Goal: Task Accomplishment & Management: Use online tool/utility

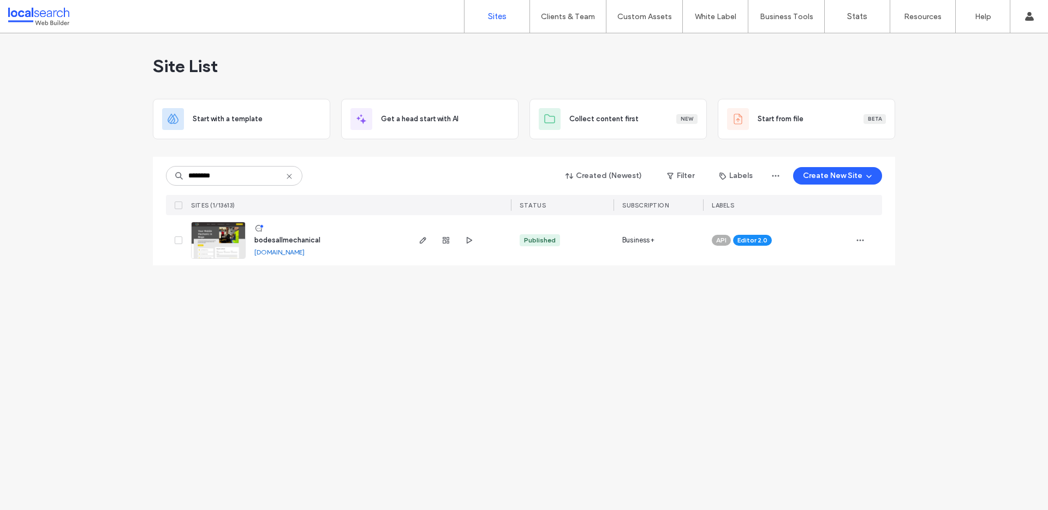
type input "********"
click at [282, 240] on span "bodesallmechanical" at bounding box center [287, 240] width 66 height 8
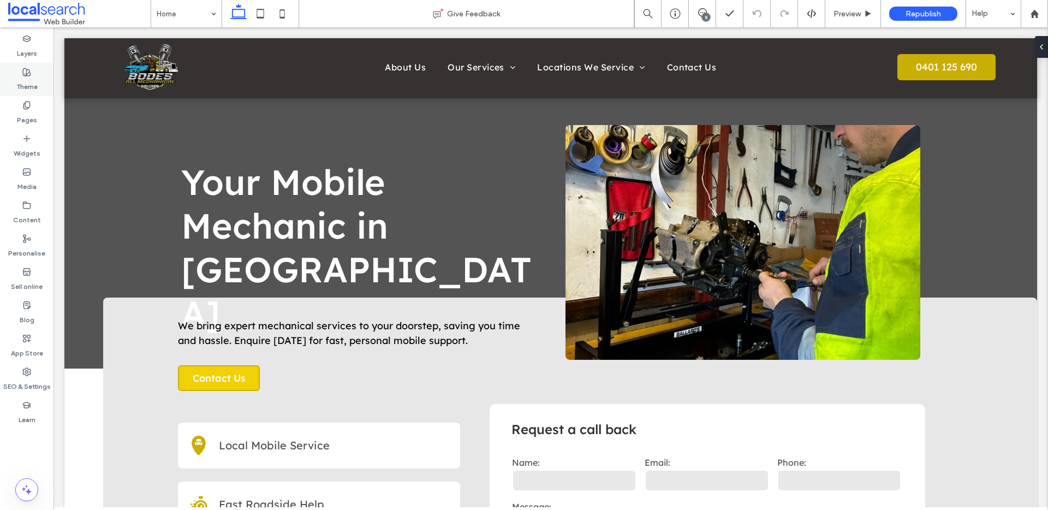
click at [25, 69] on icon at bounding box center [26, 72] width 9 height 9
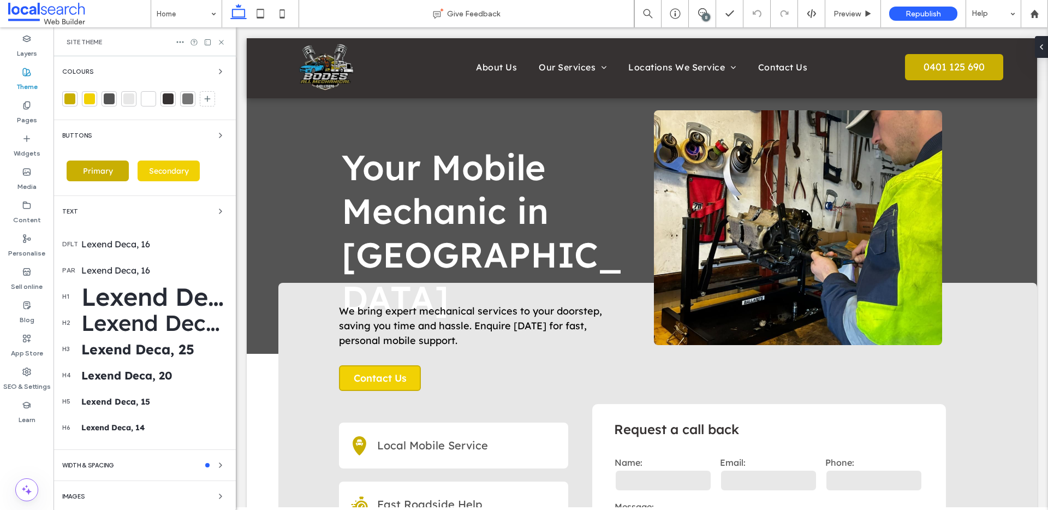
click at [68, 96] on div at bounding box center [69, 98] width 11 height 11
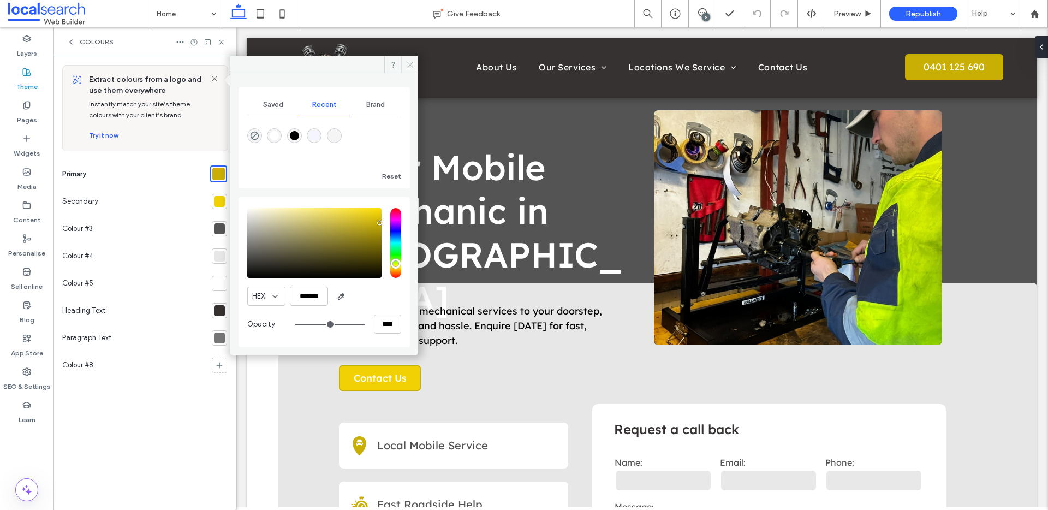
click at [411, 67] on icon at bounding box center [410, 65] width 8 height 8
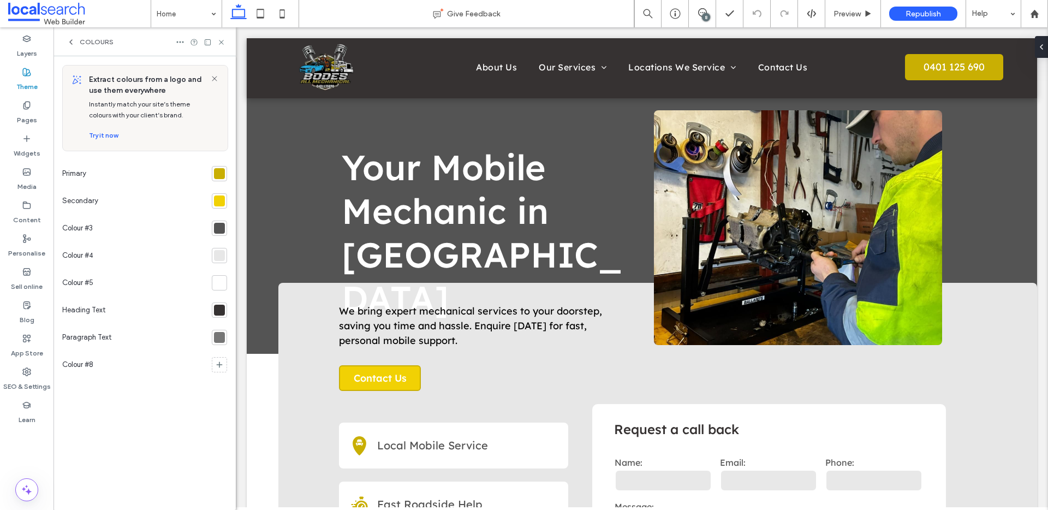
click at [220, 203] on div at bounding box center [219, 200] width 11 height 11
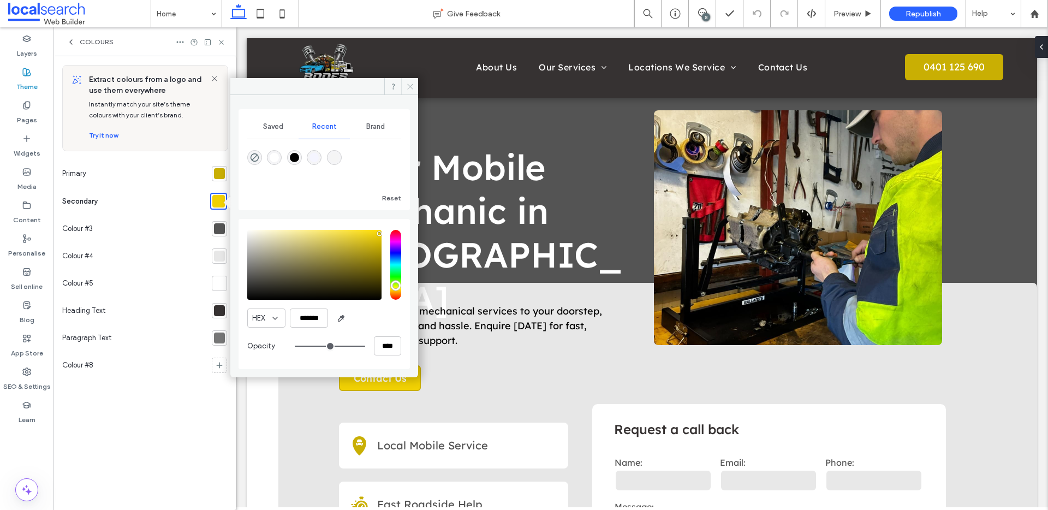
click at [413, 85] on icon at bounding box center [410, 86] width 8 height 8
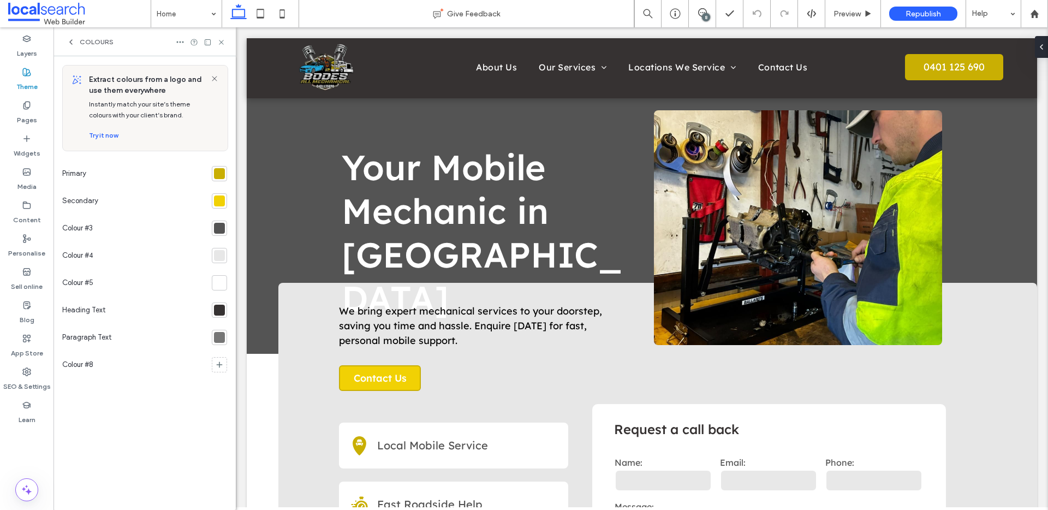
click at [223, 37] on div "Colours" at bounding box center [144, 41] width 182 height 29
click at [221, 43] on icon at bounding box center [221, 42] width 8 height 8
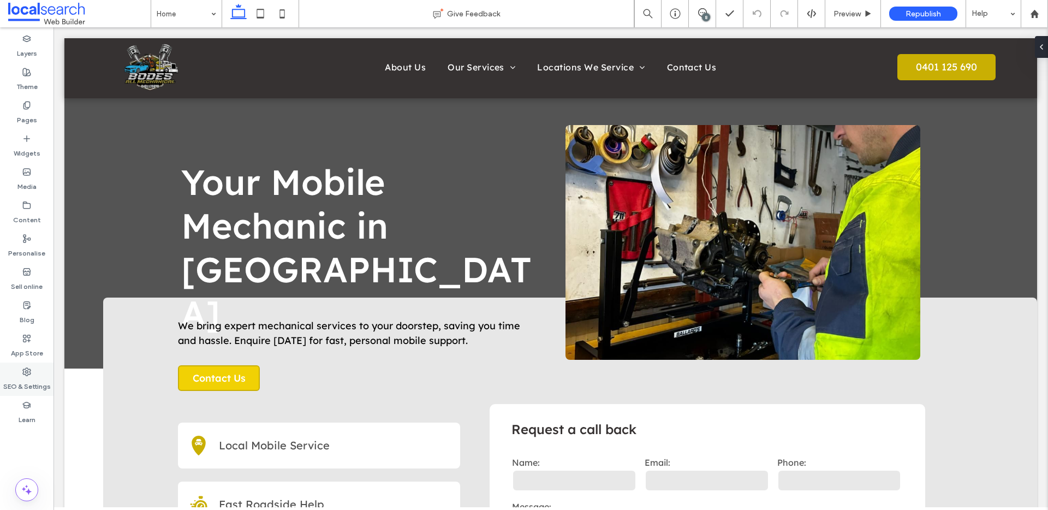
click at [34, 366] on div "SEO & Settings" at bounding box center [26, 378] width 53 height 33
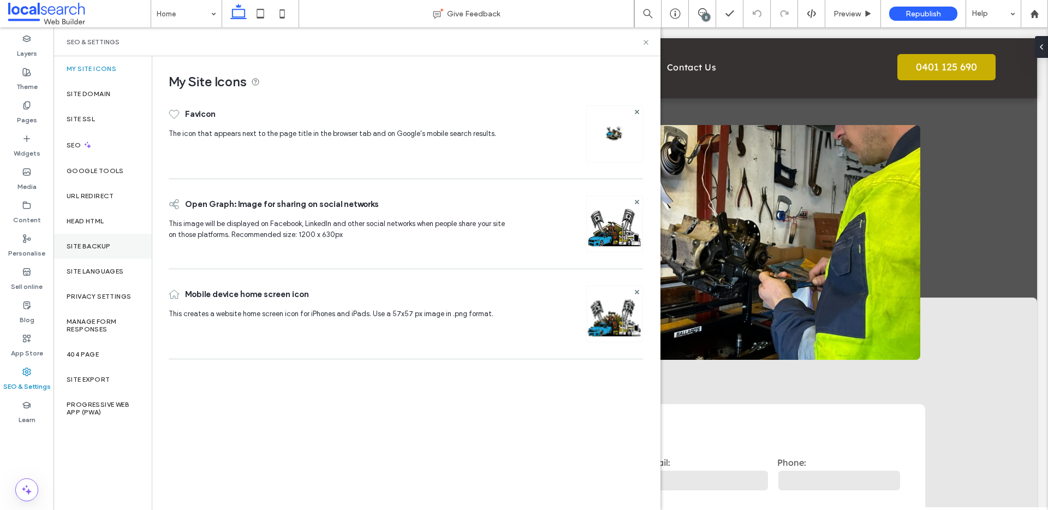
click at [103, 245] on label "Site backup" at bounding box center [89, 246] width 44 height 8
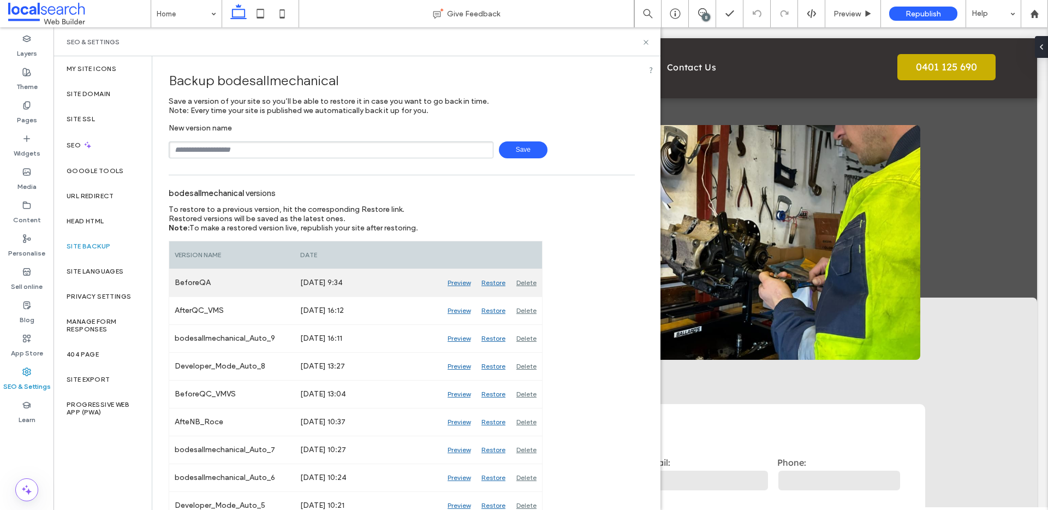
click at [456, 283] on div "Preview" at bounding box center [459, 282] width 34 height 27
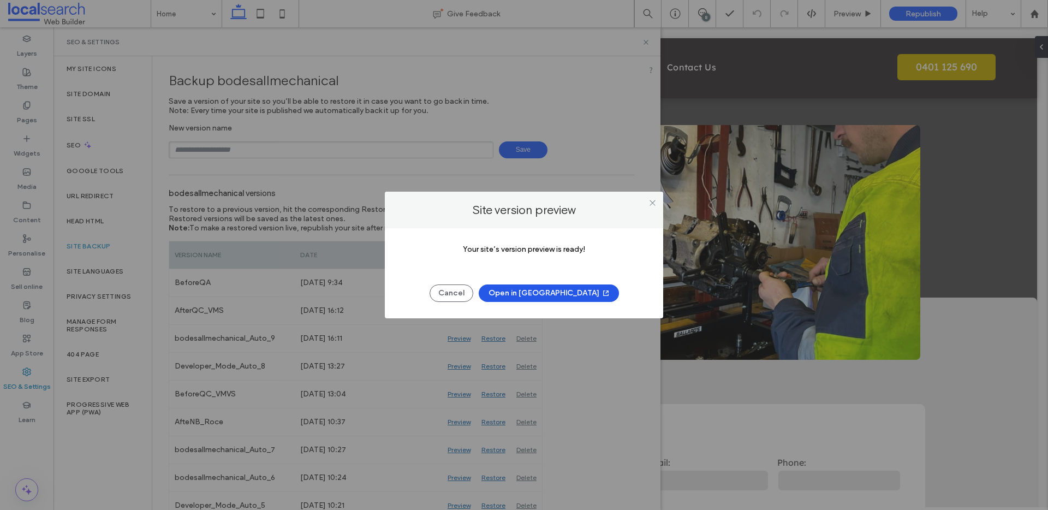
click at [554, 286] on button "Open in New Tab" at bounding box center [549, 292] width 140 height 17
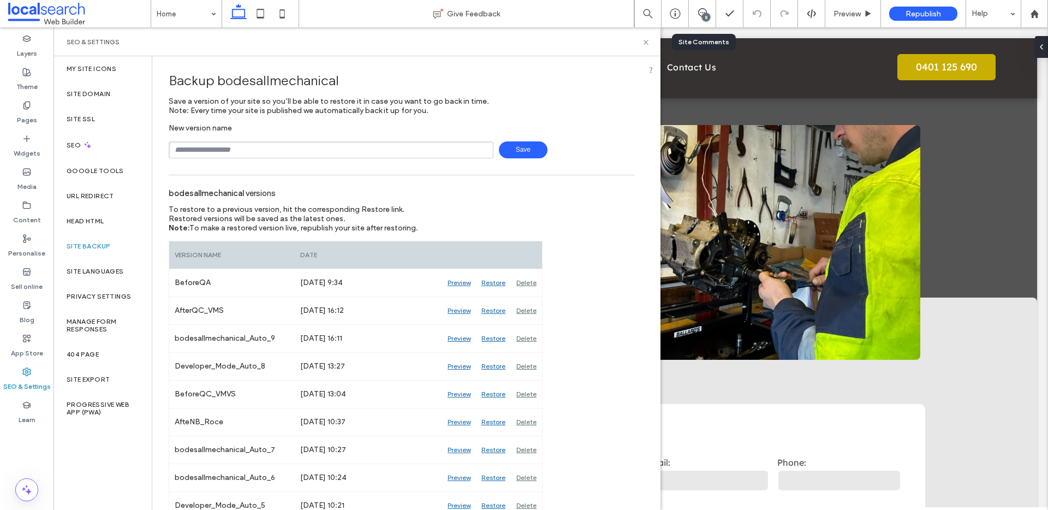
click at [697, 19] on div "8" at bounding box center [702, 13] width 27 height 27
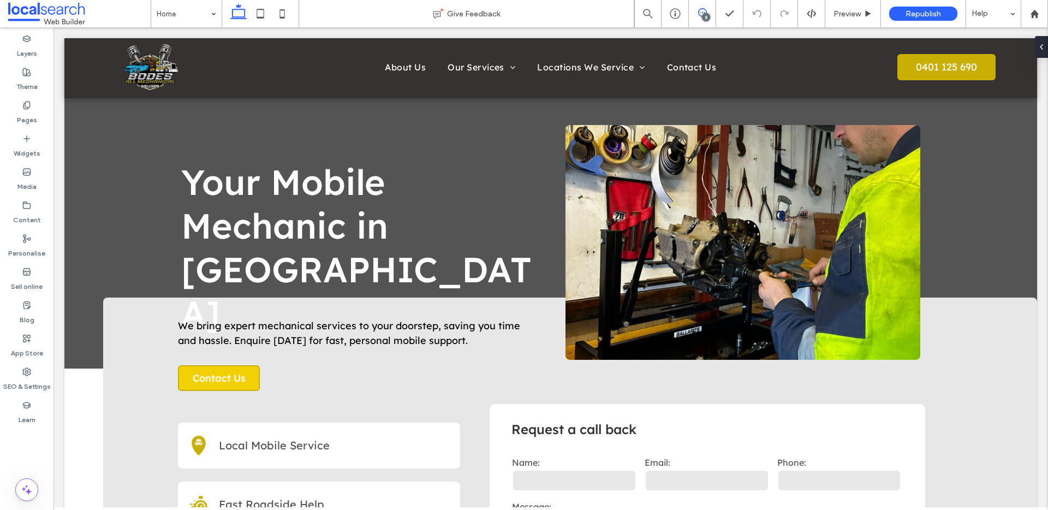
click at [695, 9] on span at bounding box center [702, 12] width 27 height 9
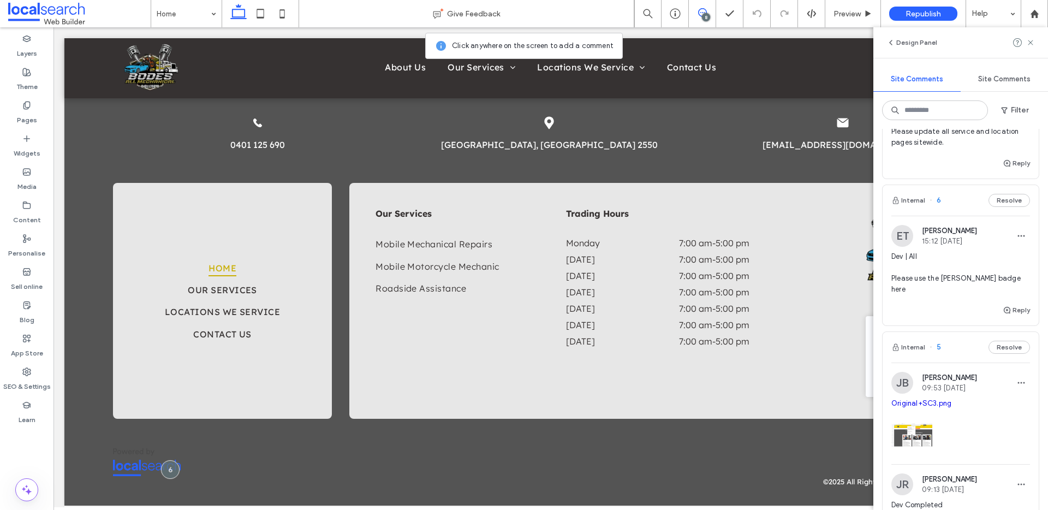
scroll to position [444, 0]
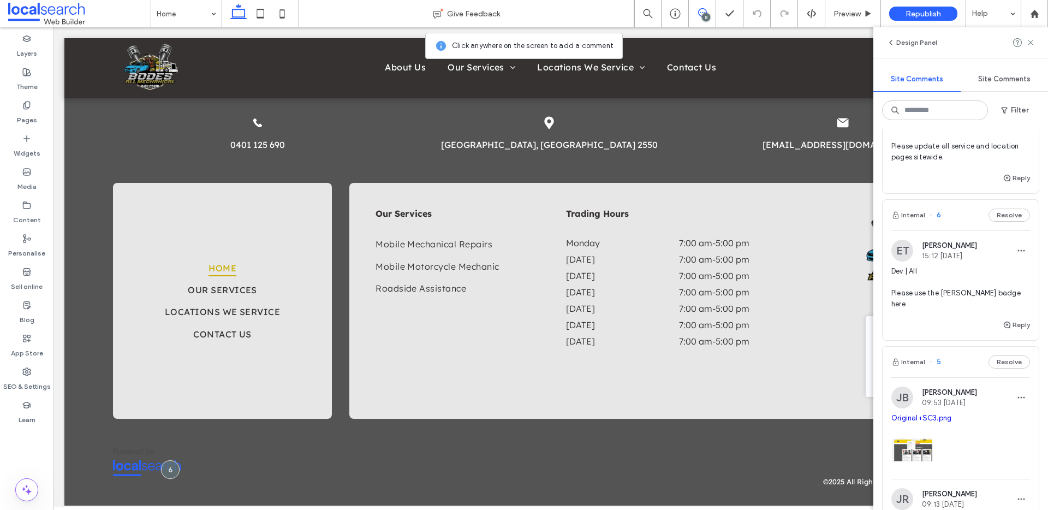
click at [967, 309] on span "Dev | All Please use the white LS badge here" at bounding box center [960, 288] width 139 height 44
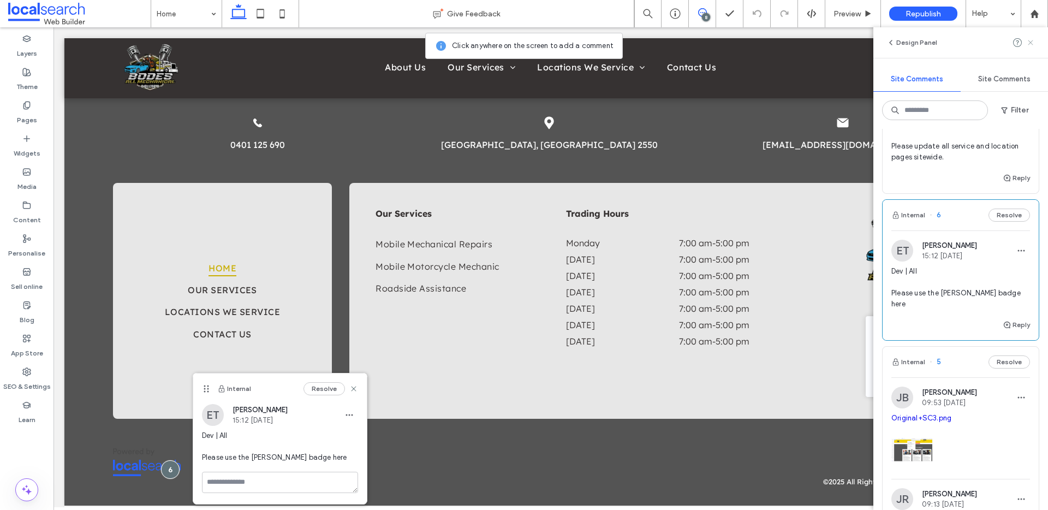
click at [1032, 40] on use at bounding box center [1029, 42] width 5 height 5
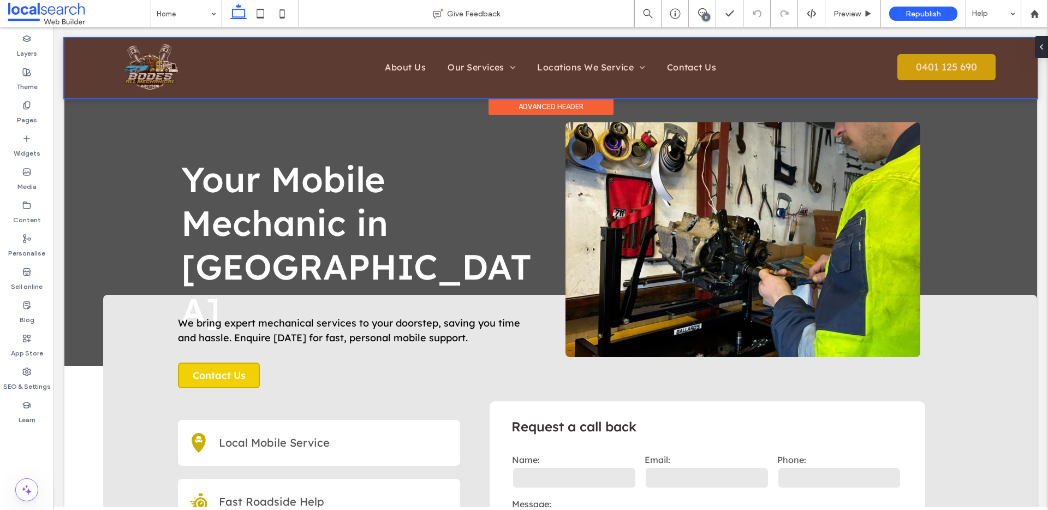
scroll to position [0, 0]
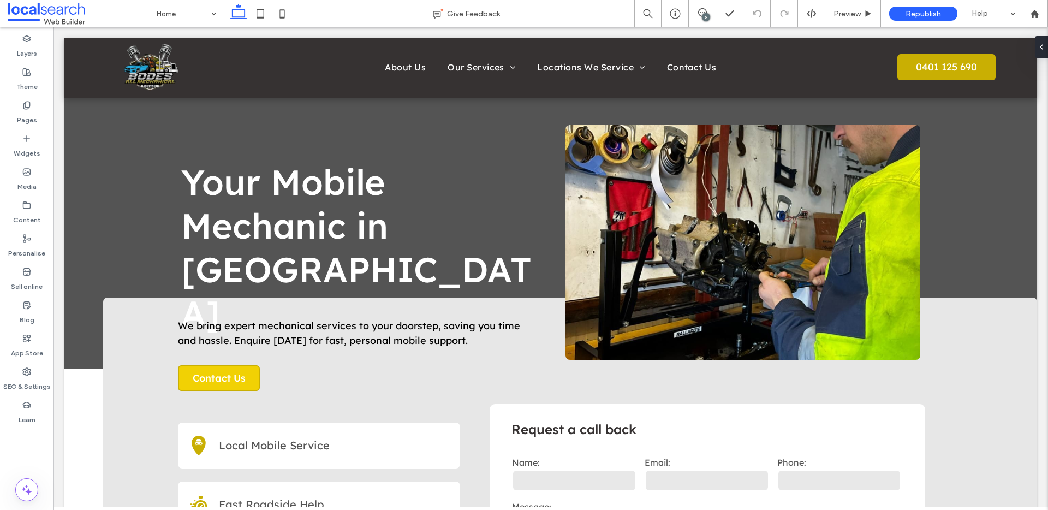
click at [704, 13] on div "8" at bounding box center [706, 17] width 8 height 8
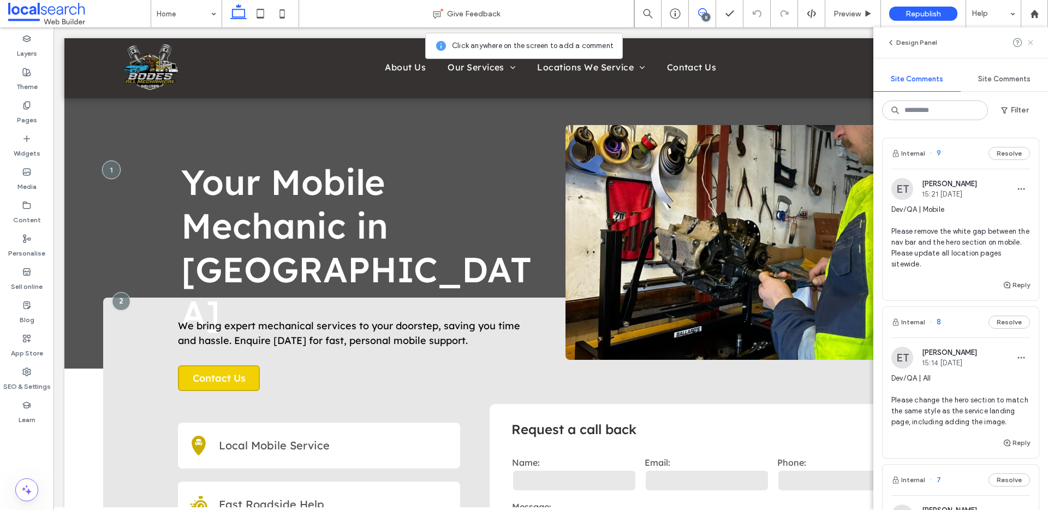
click at [1031, 46] on icon at bounding box center [1030, 42] width 9 height 9
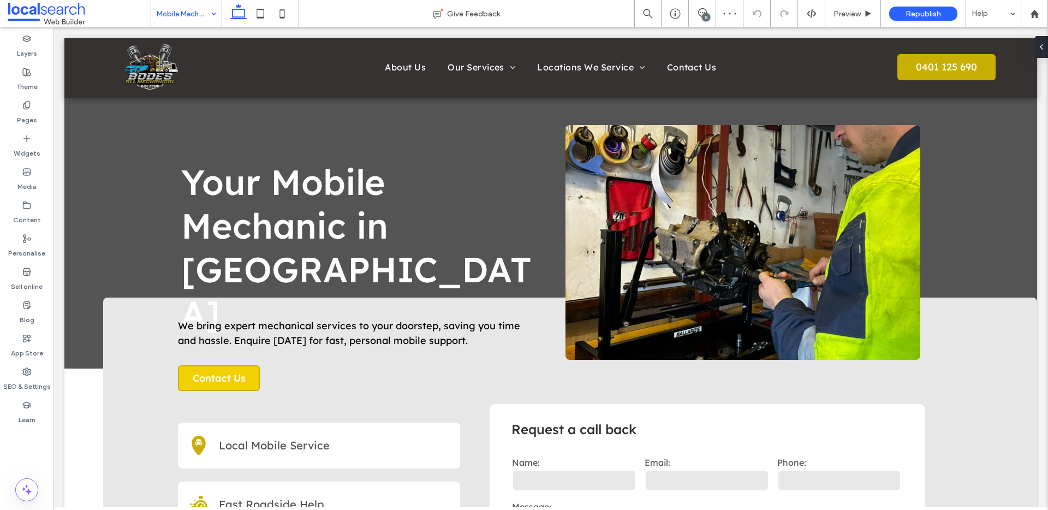
click at [196, 20] on input at bounding box center [184, 13] width 54 height 27
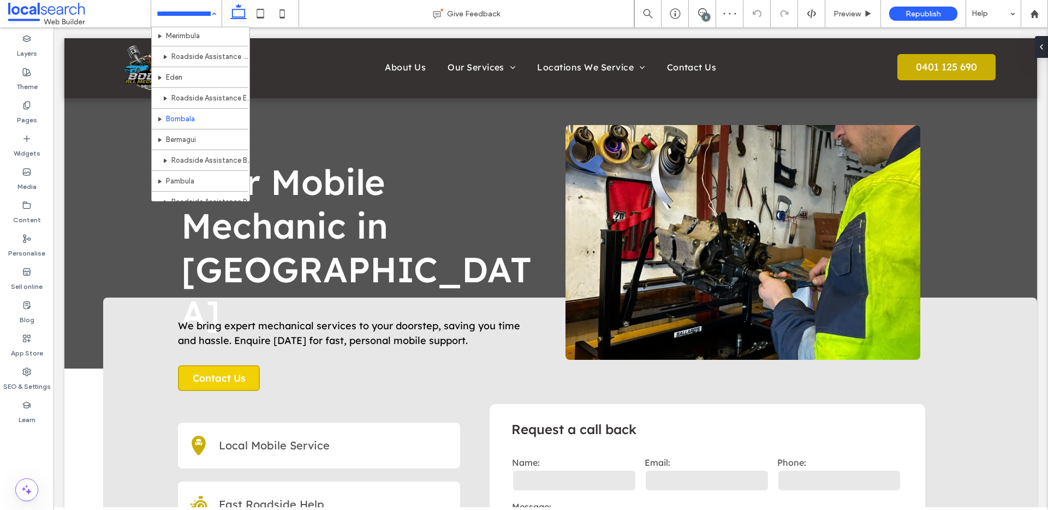
scroll to position [177, 0]
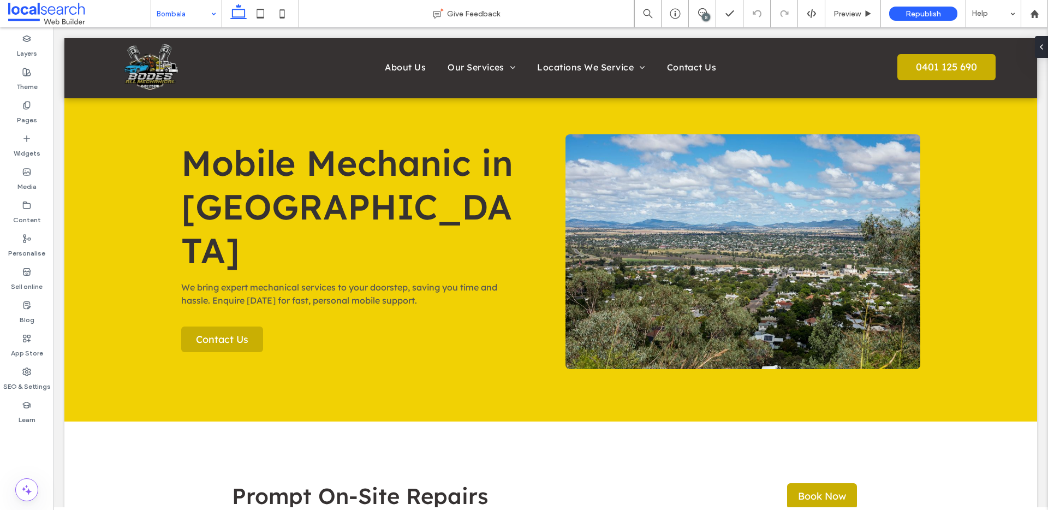
click at [213, 14] on div "Bombala" at bounding box center [186, 13] width 70 height 27
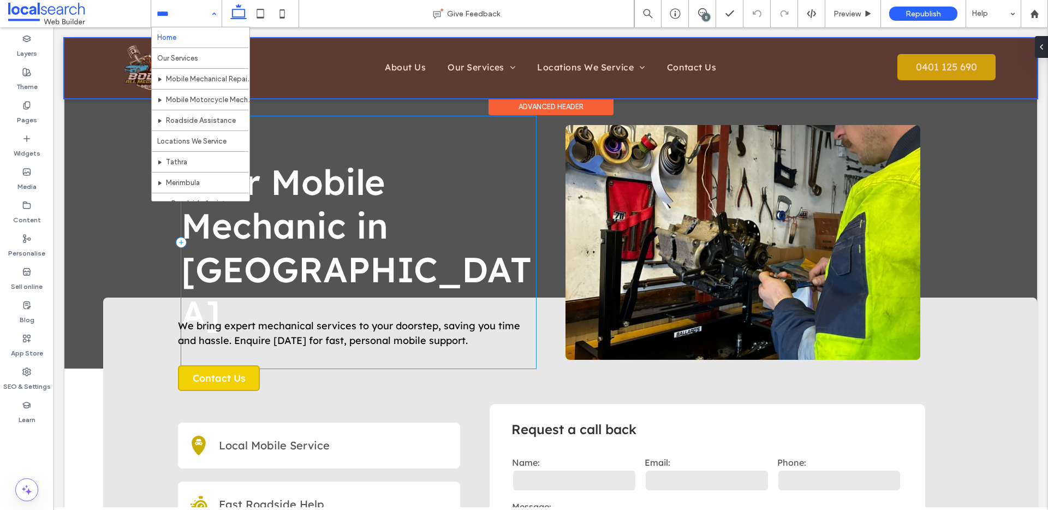
scroll to position [17, 0]
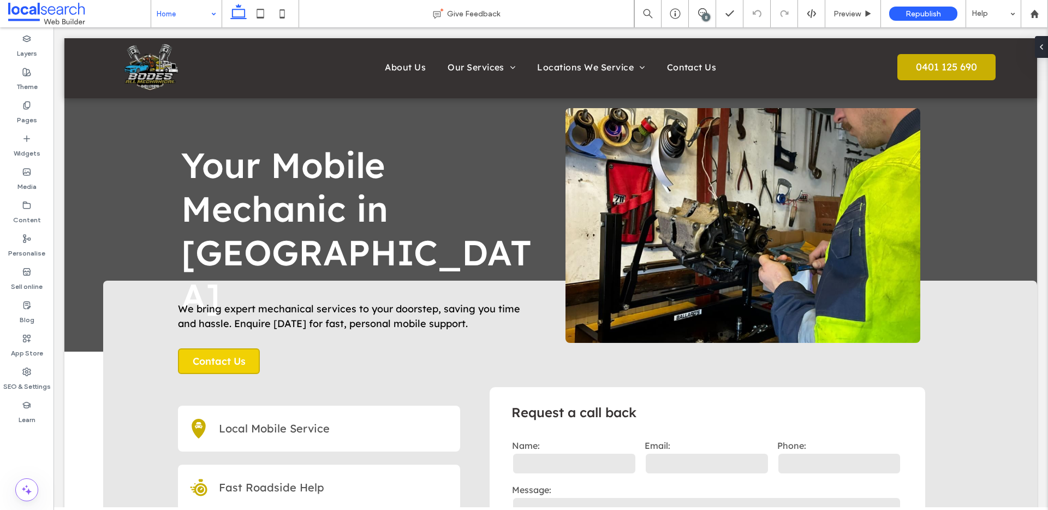
click at [212, 11] on div "Home" at bounding box center [186, 13] width 70 height 27
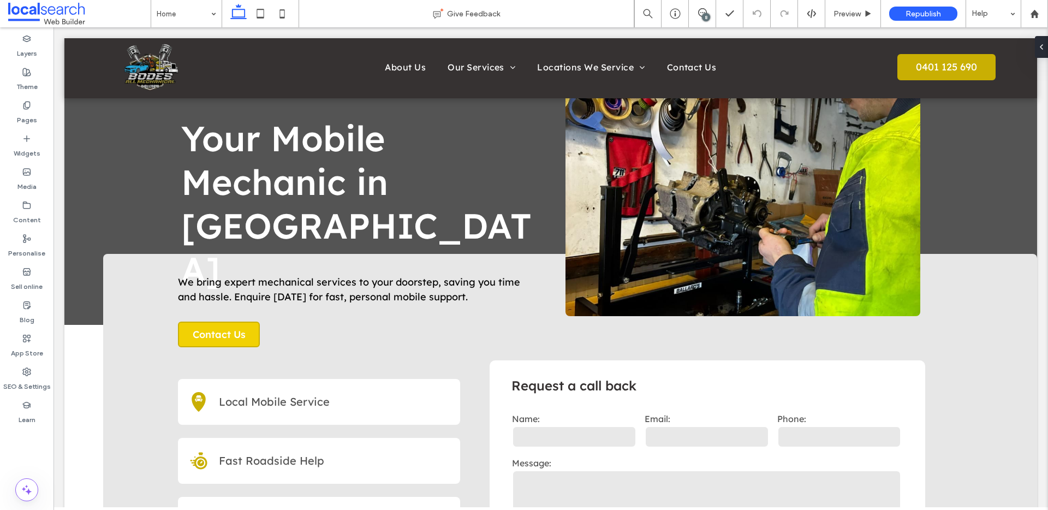
scroll to position [0, 0]
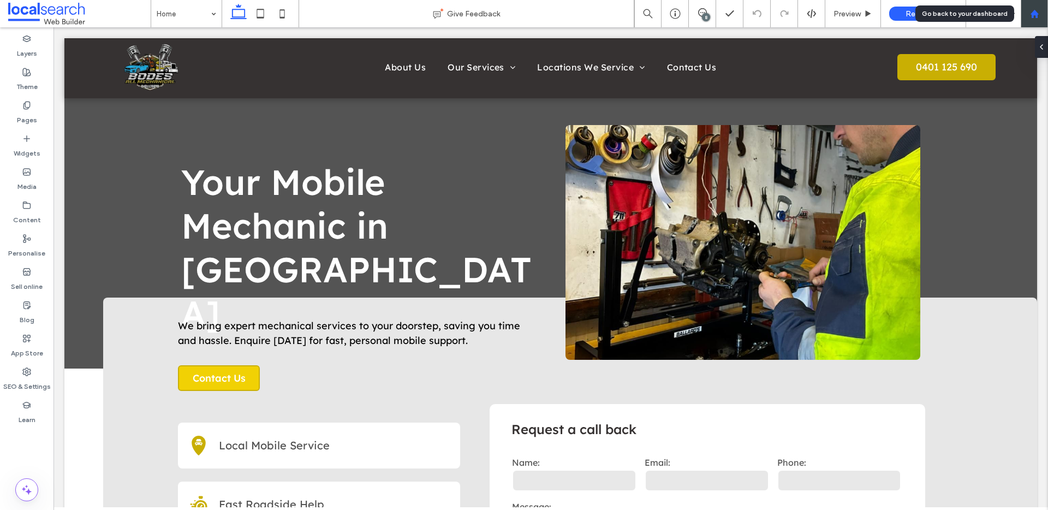
click at [1038, 17] on icon at bounding box center [1034, 13] width 9 height 9
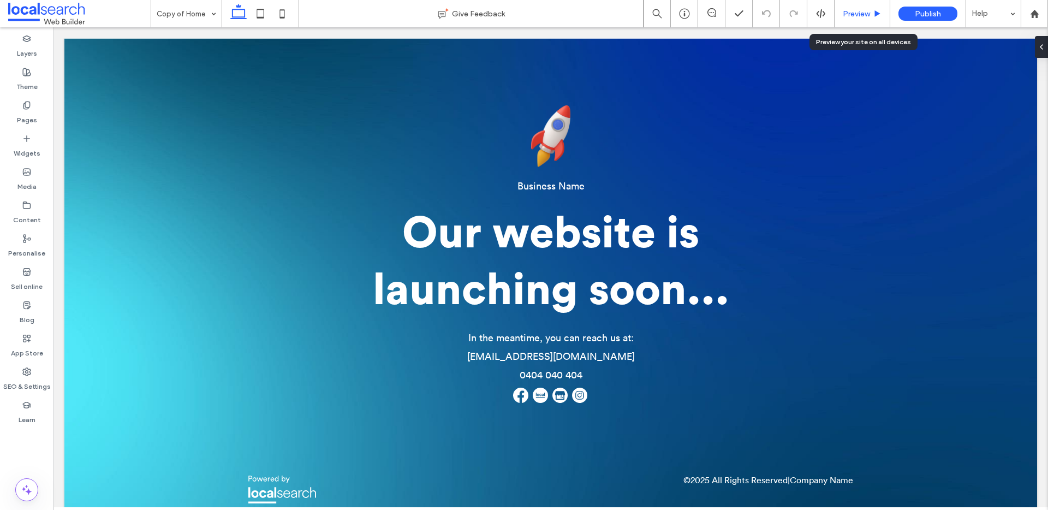
click at [867, 19] on div "Preview" at bounding box center [862, 13] width 56 height 27
click at [872, 15] on div "Preview" at bounding box center [861, 13] width 55 height 9
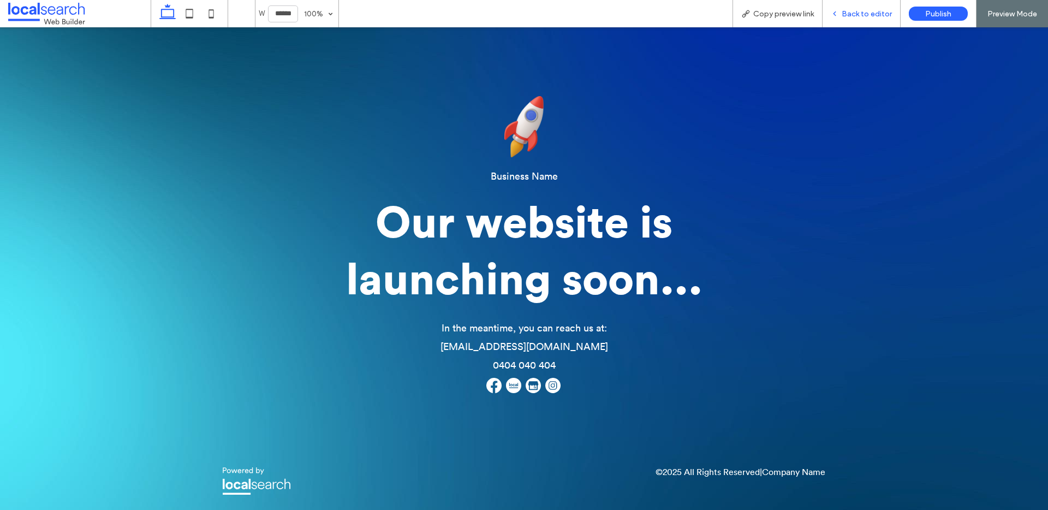
click at [846, 13] on span "Back to editor" at bounding box center [866, 13] width 50 height 9
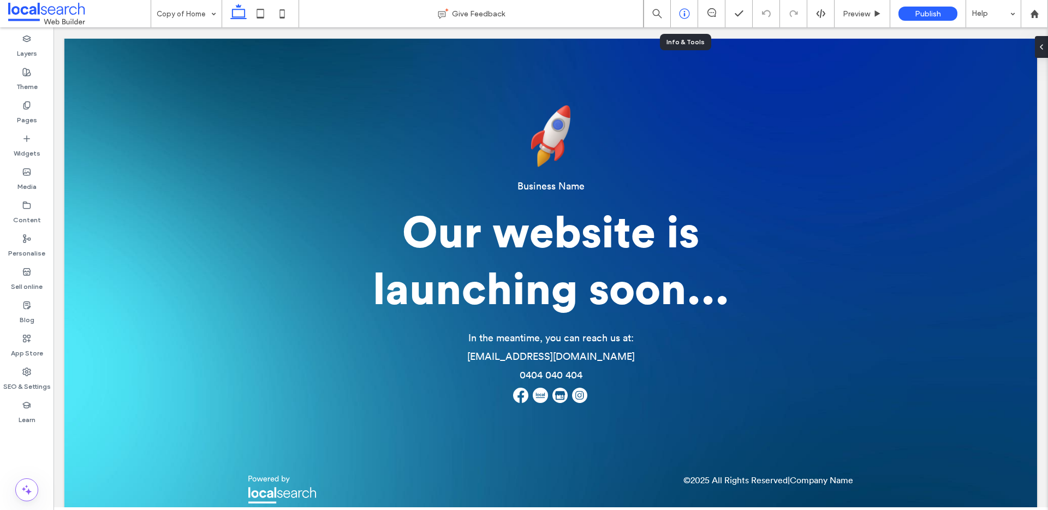
click at [684, 17] on icon at bounding box center [684, 13] width 11 height 11
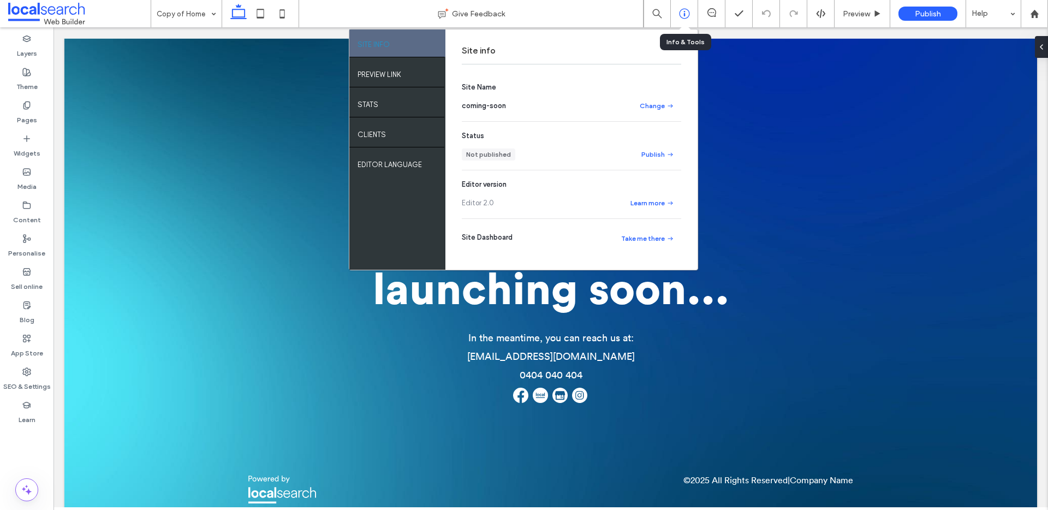
click at [684, 17] on icon at bounding box center [684, 13] width 11 height 11
click at [877, 97] on div "Business Name Our website is launching soon... In the meantime, you can reach u…" at bounding box center [550, 278] width 972 height 480
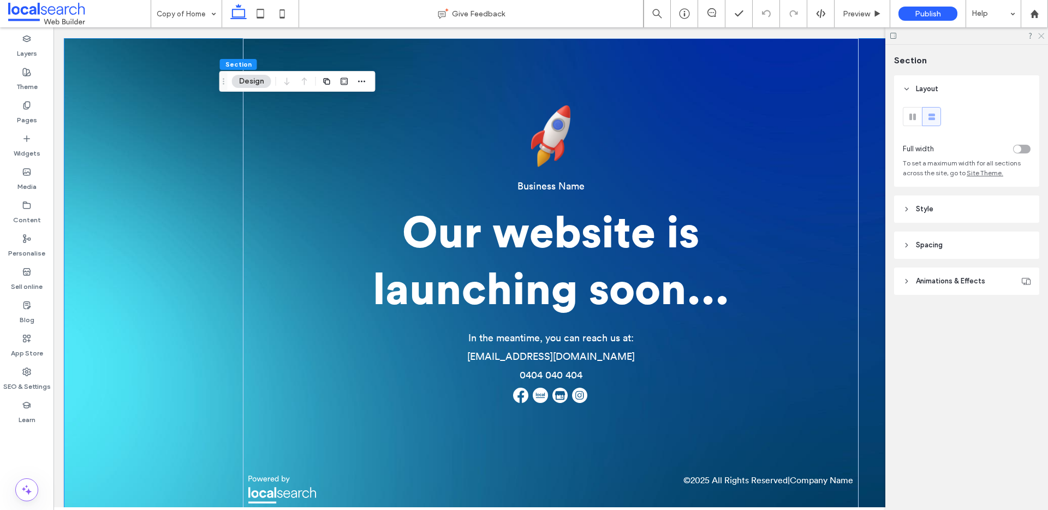
click at [1043, 35] on icon at bounding box center [1040, 35] width 7 height 7
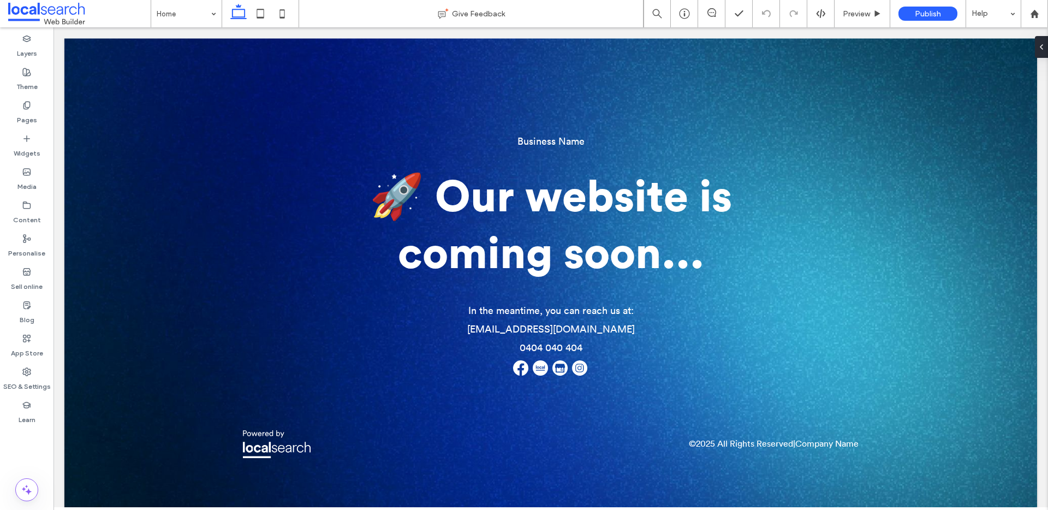
click at [207, 11] on div "Home" at bounding box center [186, 13] width 70 height 27
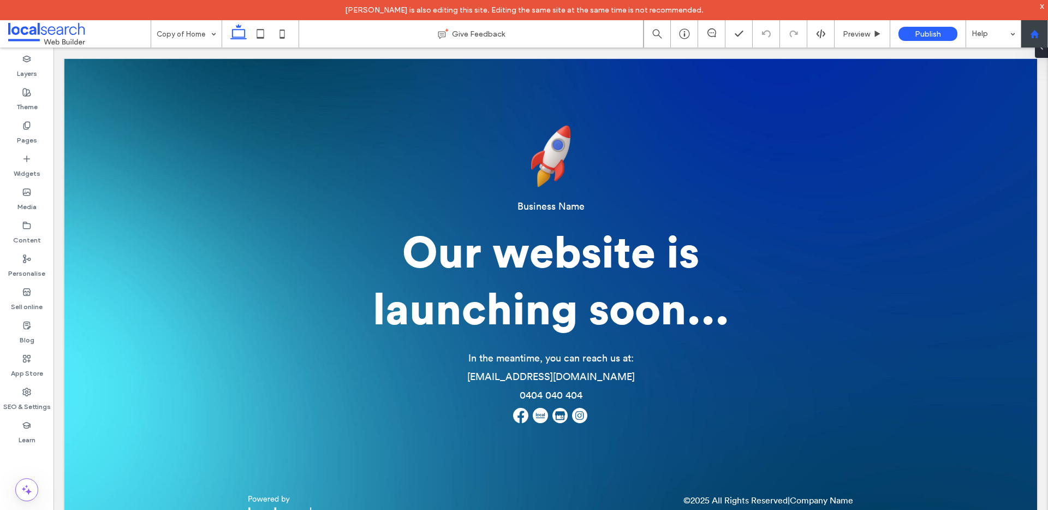
scroll to position [19, 0]
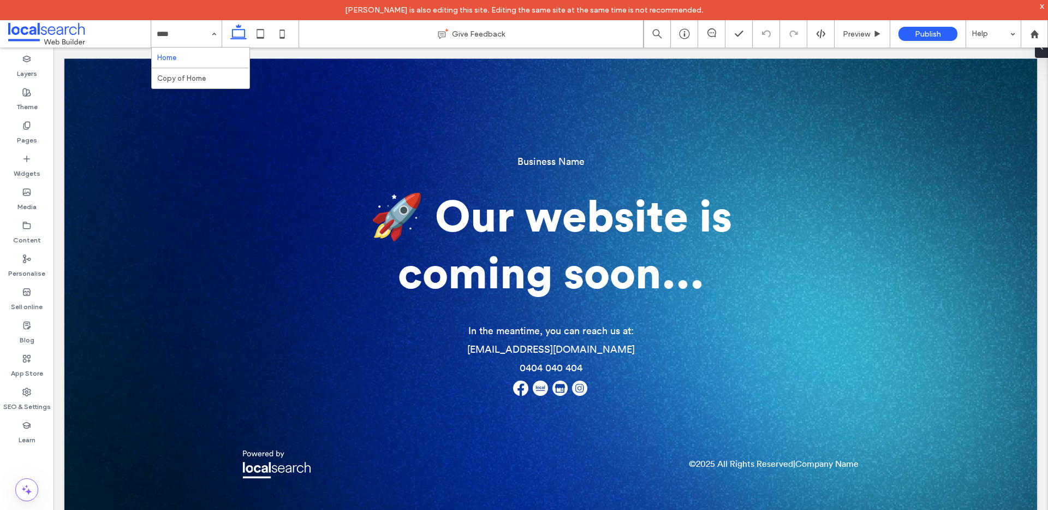
click at [168, 43] on input at bounding box center [184, 33] width 54 height 27
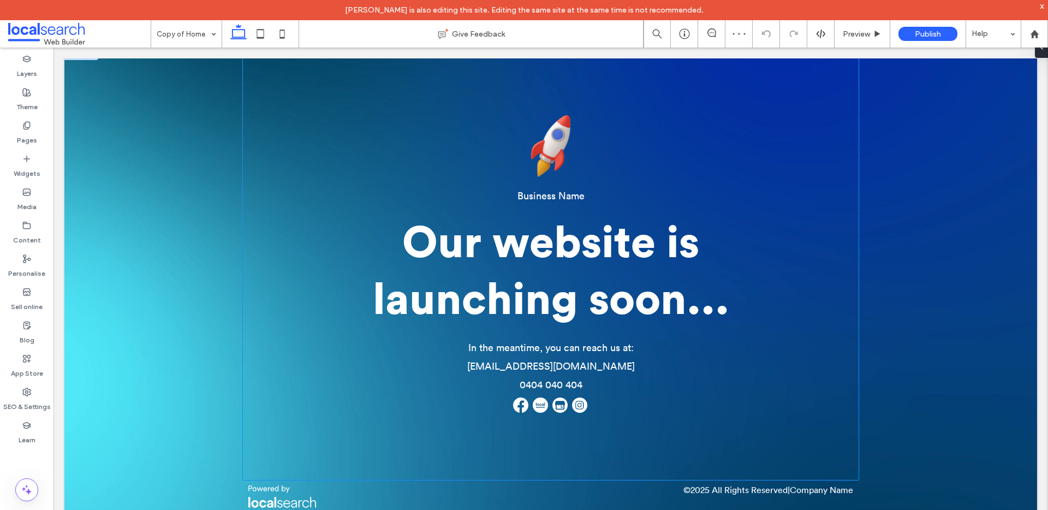
scroll to position [19, 0]
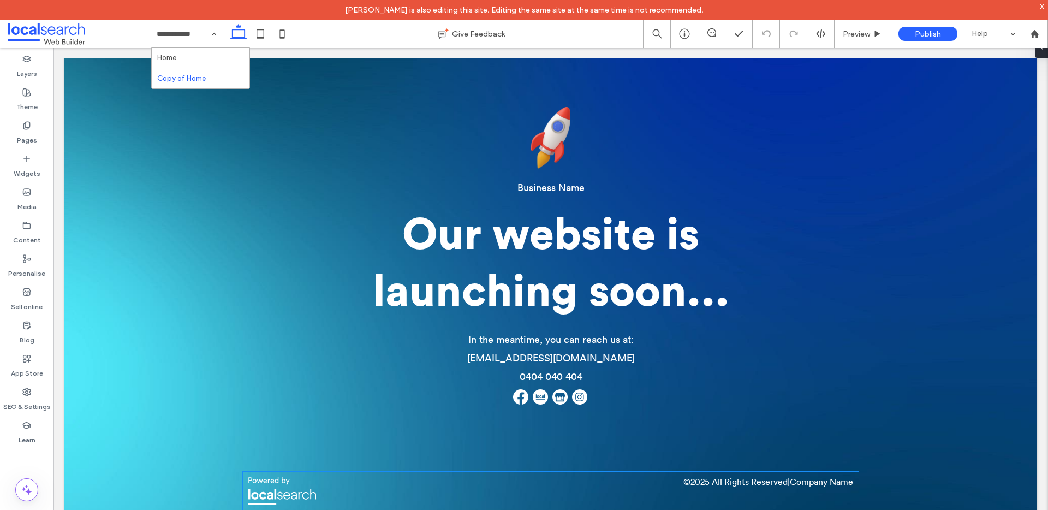
click at [800, 483] on p "Company Name" at bounding box center [821, 481] width 63 height 9
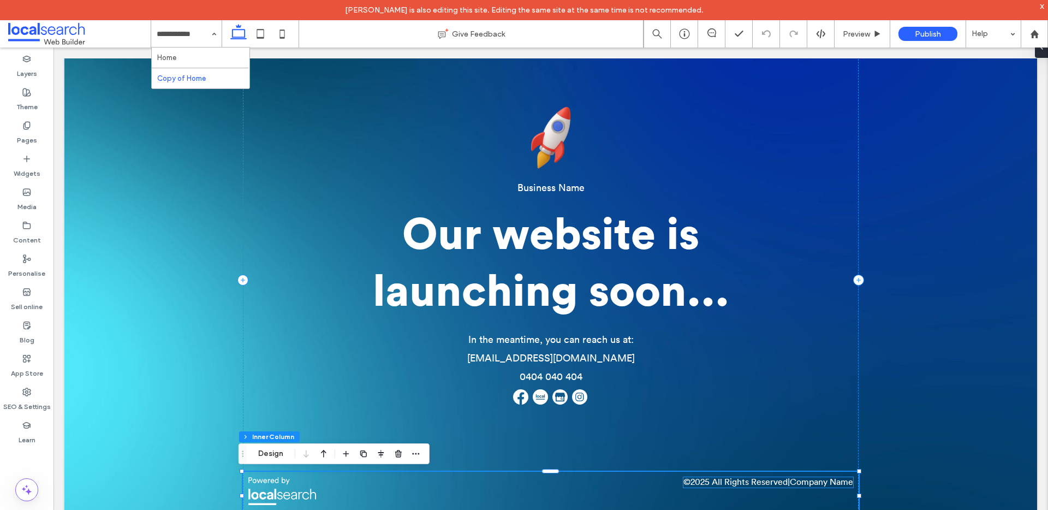
click at [816, 480] on p "Company Name" at bounding box center [821, 481] width 63 height 9
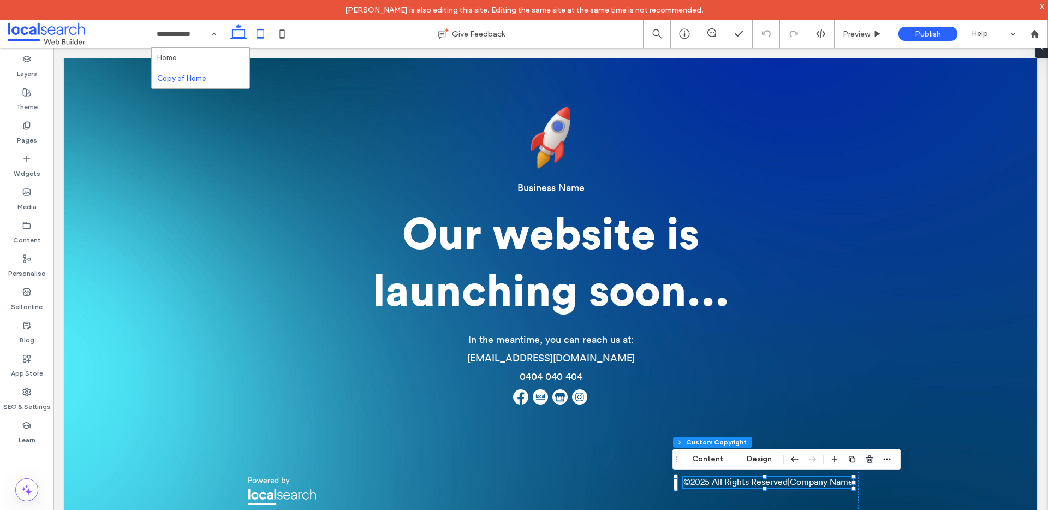
click at [255, 34] on icon at bounding box center [260, 34] width 22 height 22
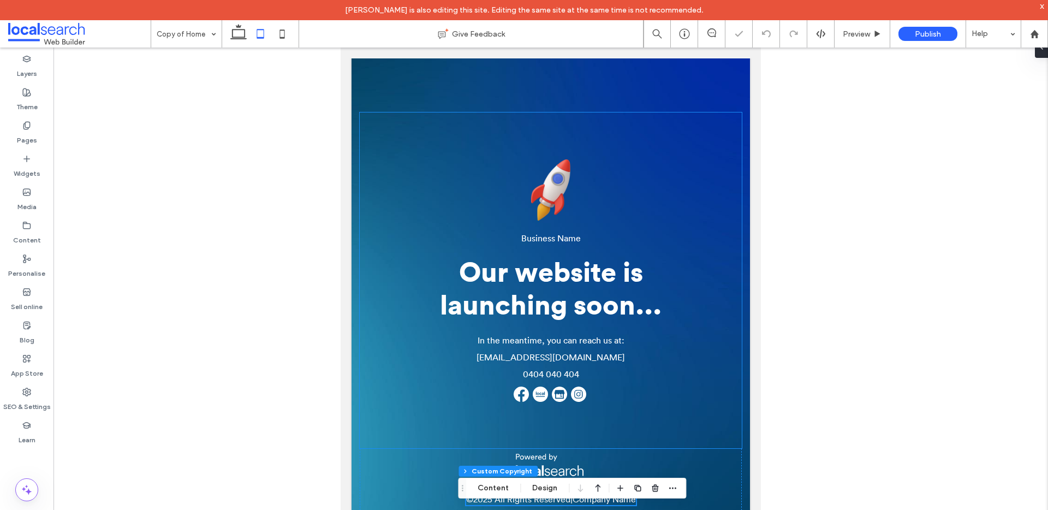
scroll to position [0, 0]
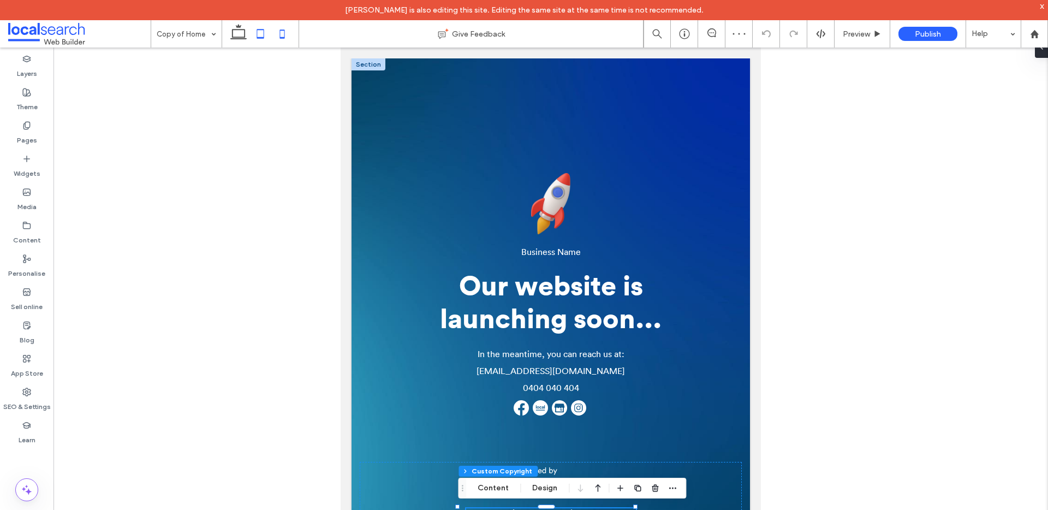
click at [286, 31] on icon at bounding box center [282, 34] width 22 height 22
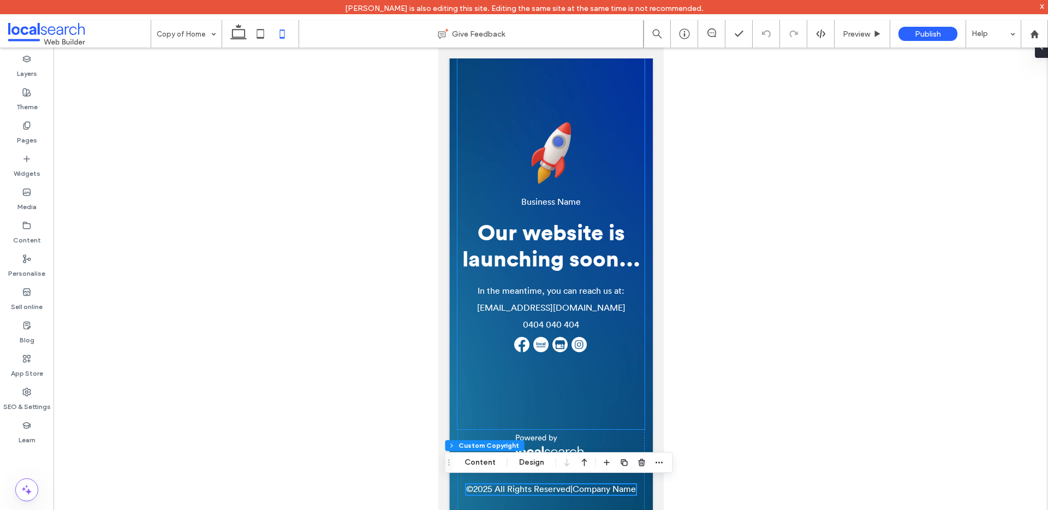
scroll to position [19, 0]
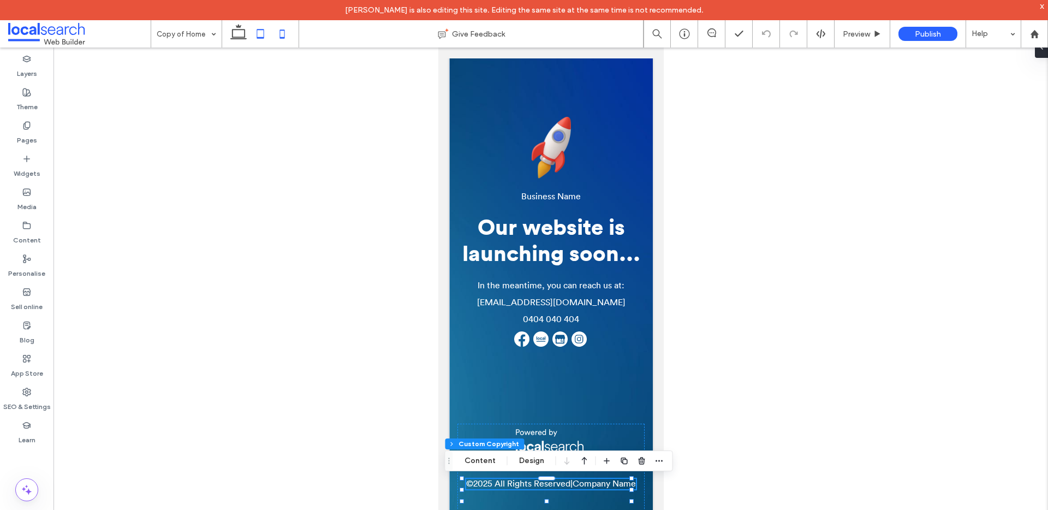
click at [260, 32] on icon at bounding box center [260, 34] width 22 height 22
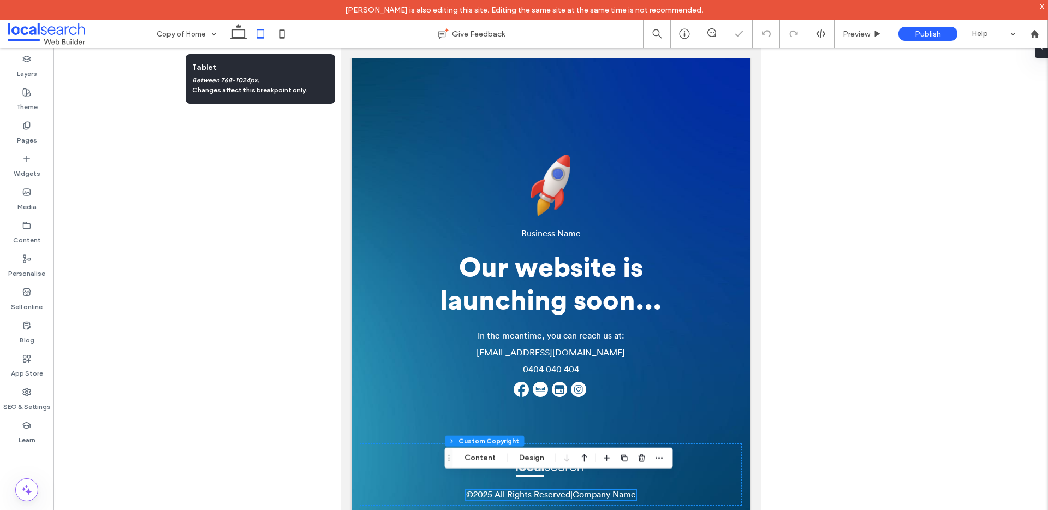
scroll to position [31, 0]
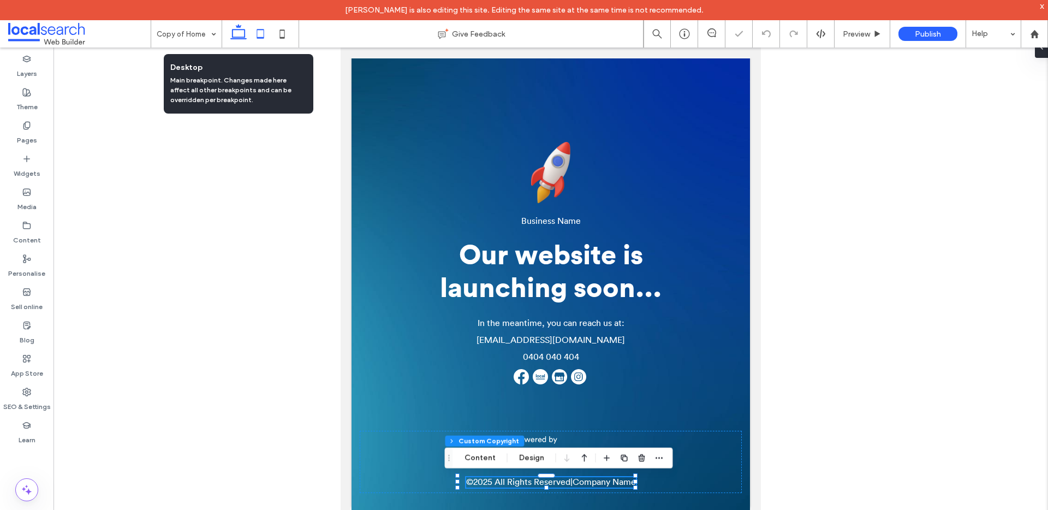
click at [233, 33] on icon at bounding box center [239, 34] width 22 height 22
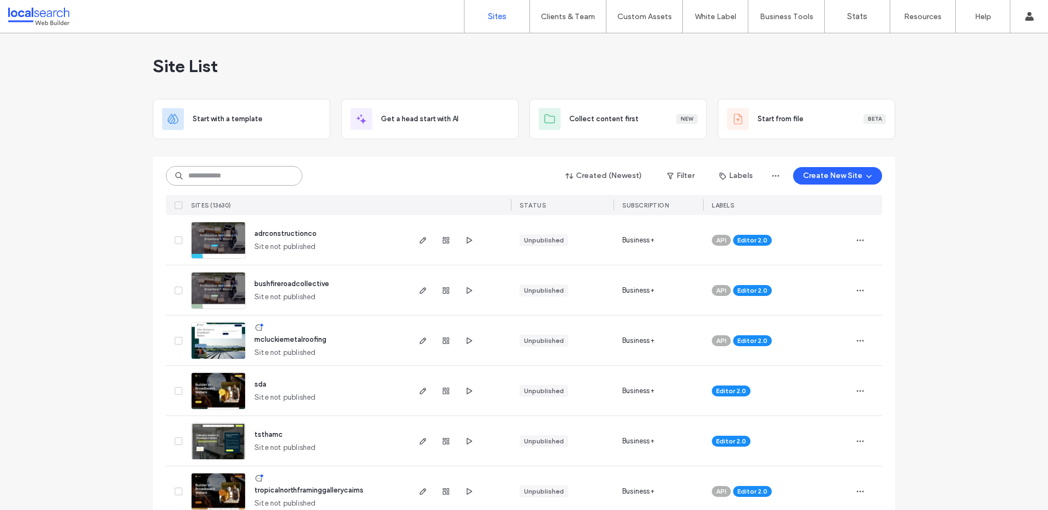
click at [241, 176] on input at bounding box center [234, 176] width 136 height 20
paste input "**********"
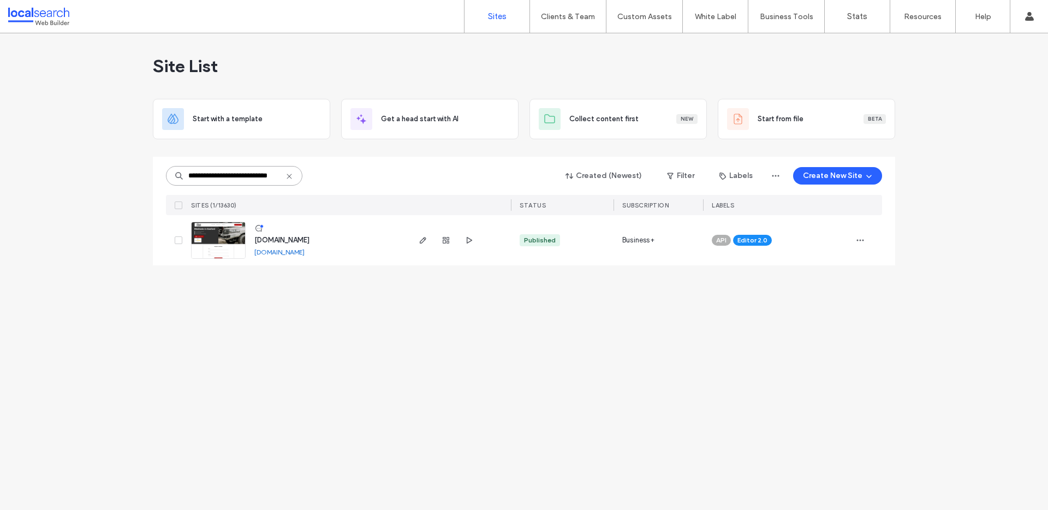
type input "**********"
click at [308, 240] on span "www.jacked4x4.com.au" at bounding box center [281, 240] width 55 height 8
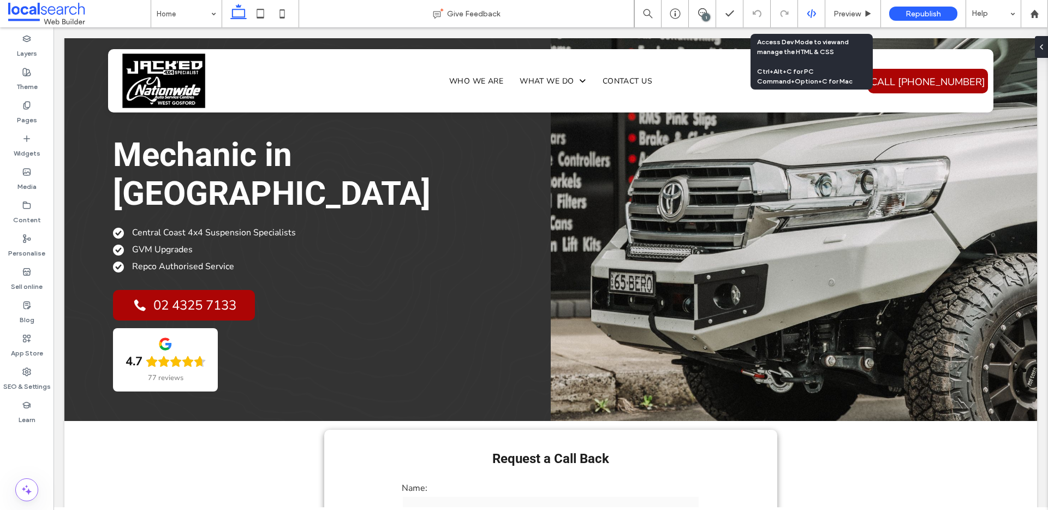
click at [811, 11] on use at bounding box center [810, 13] width 9 height 9
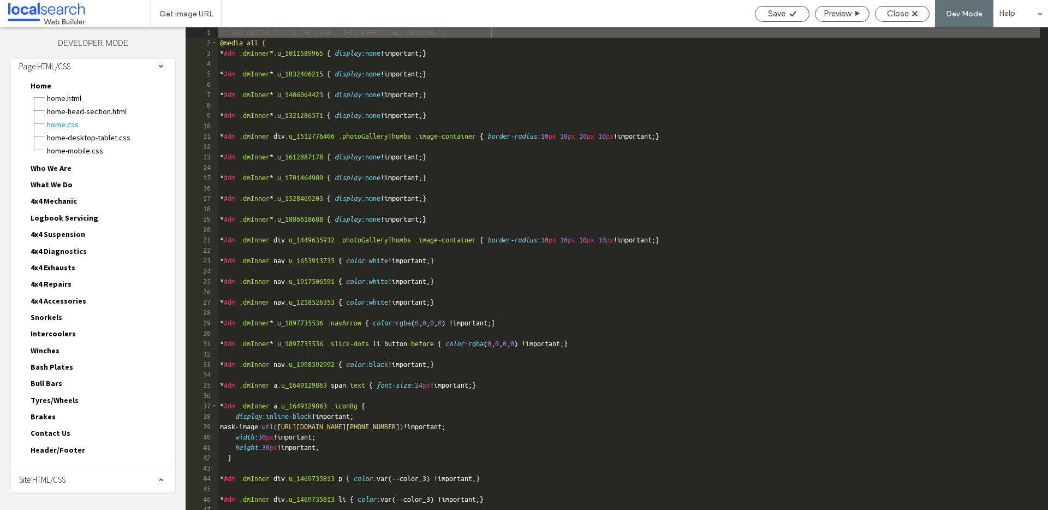
scroll to position [8, 0]
click at [65, 475] on span "Site HTML/CSS" at bounding box center [42, 478] width 46 height 10
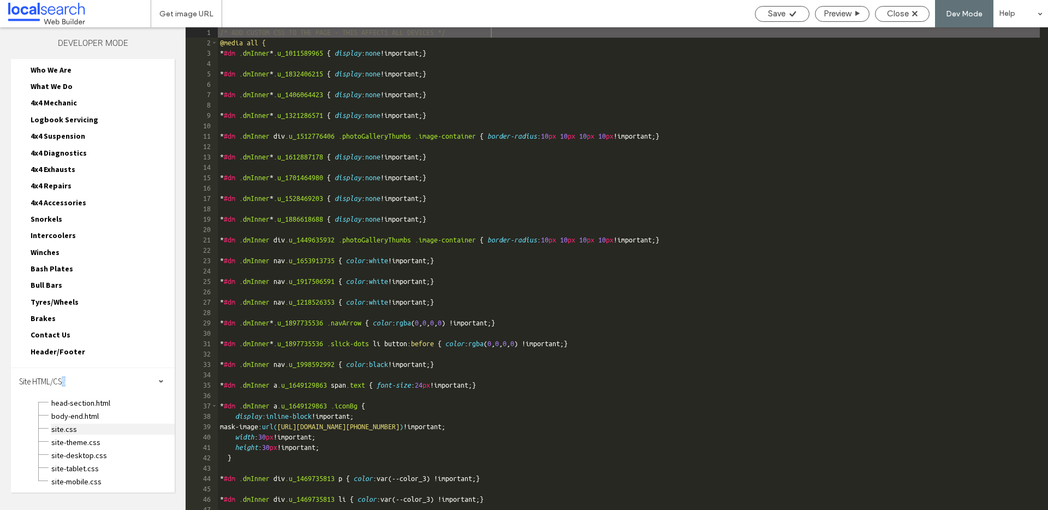
scroll to position [106, 0]
click at [103, 439] on span "site-theme.css" at bounding box center [113, 440] width 124 height 11
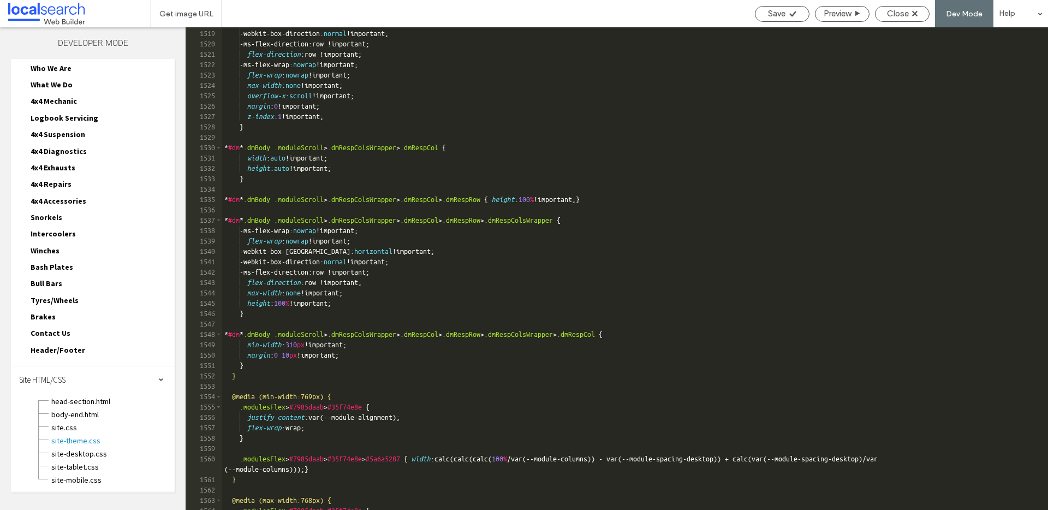
scroll to position [14829, 0]
click at [74, 428] on span "site.css" at bounding box center [113, 427] width 124 height 11
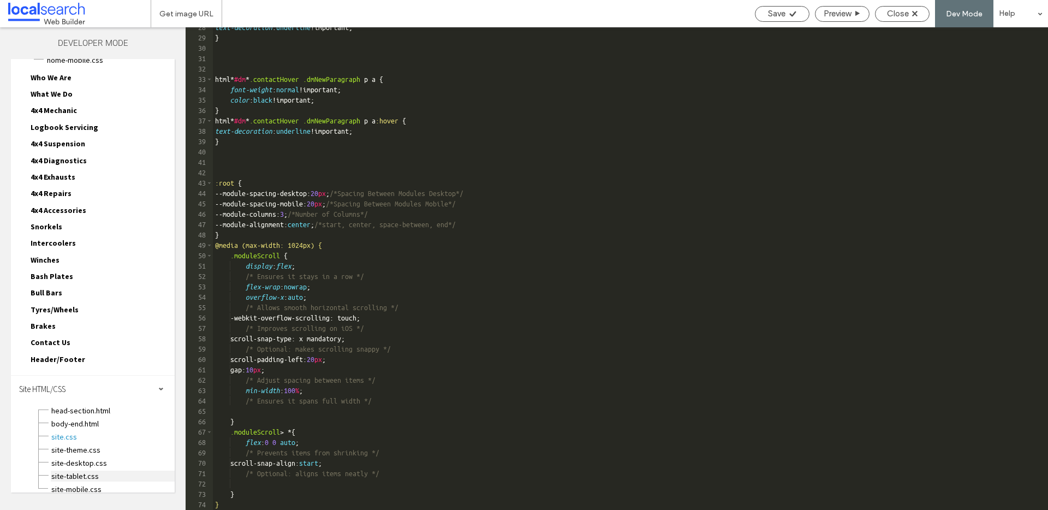
scroll to position [95, 0]
click at [95, 480] on span "site-tablet.css" at bounding box center [113, 478] width 124 height 11
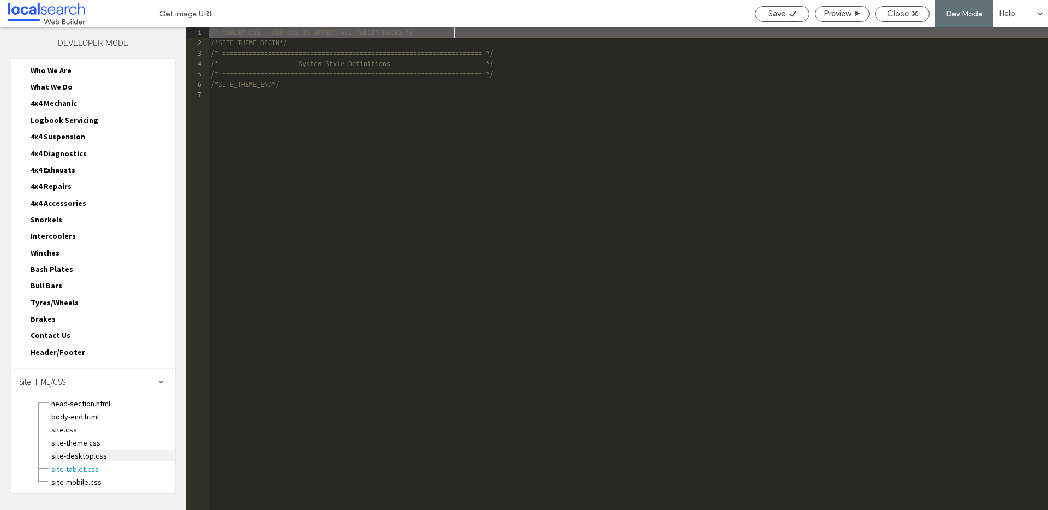
scroll to position [106, 0]
click at [89, 438] on span "site-theme.css" at bounding box center [113, 440] width 124 height 11
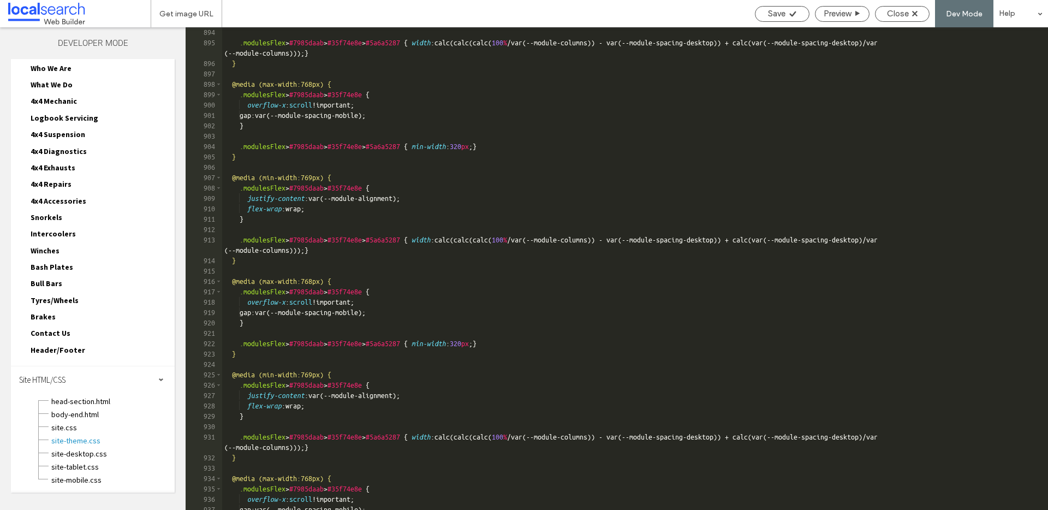
scroll to position [8936, 0]
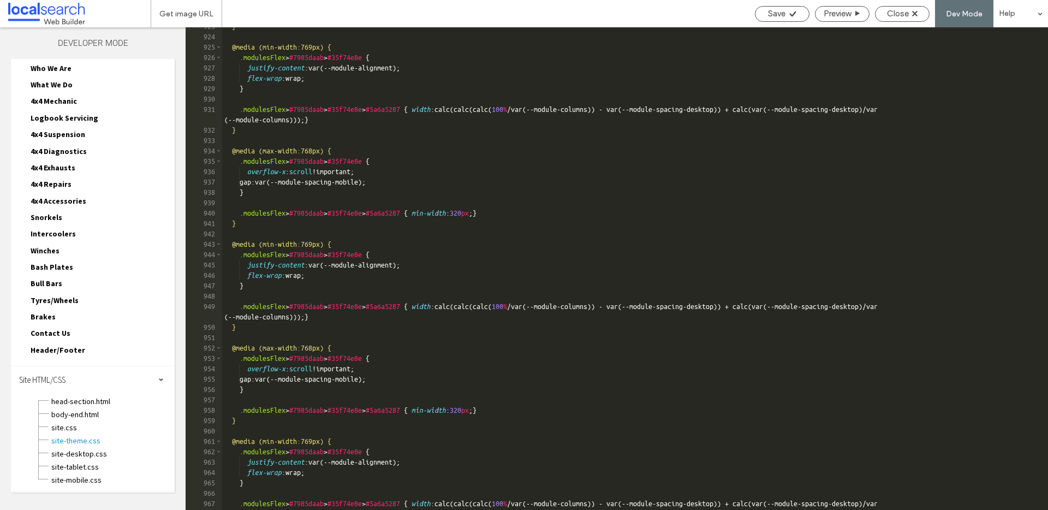
click at [71, 350] on span "Header/Footer" at bounding box center [58, 350] width 55 height 10
click at [105, 377] on span "header-footer.CSS" at bounding box center [110, 375] width 128 height 11
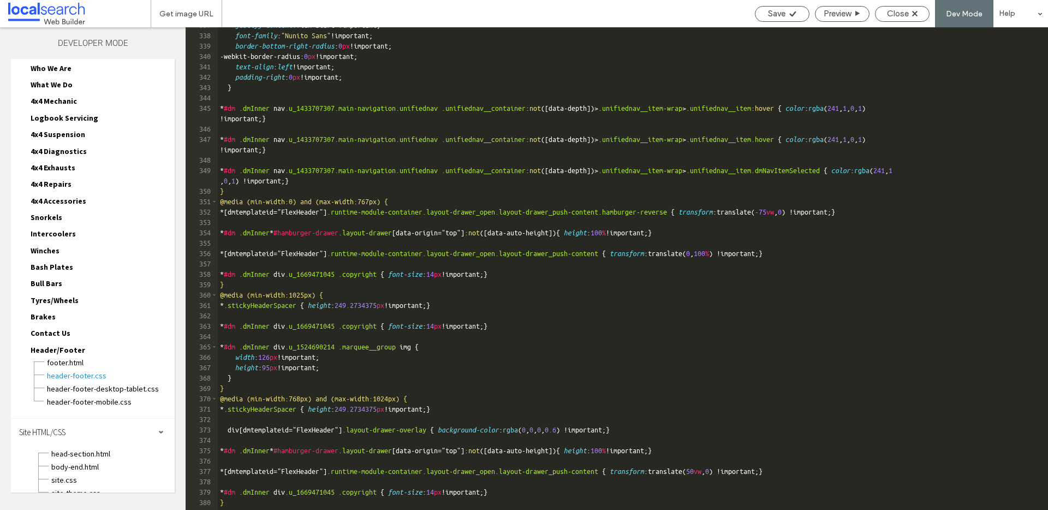
scroll to position [3706, 0]
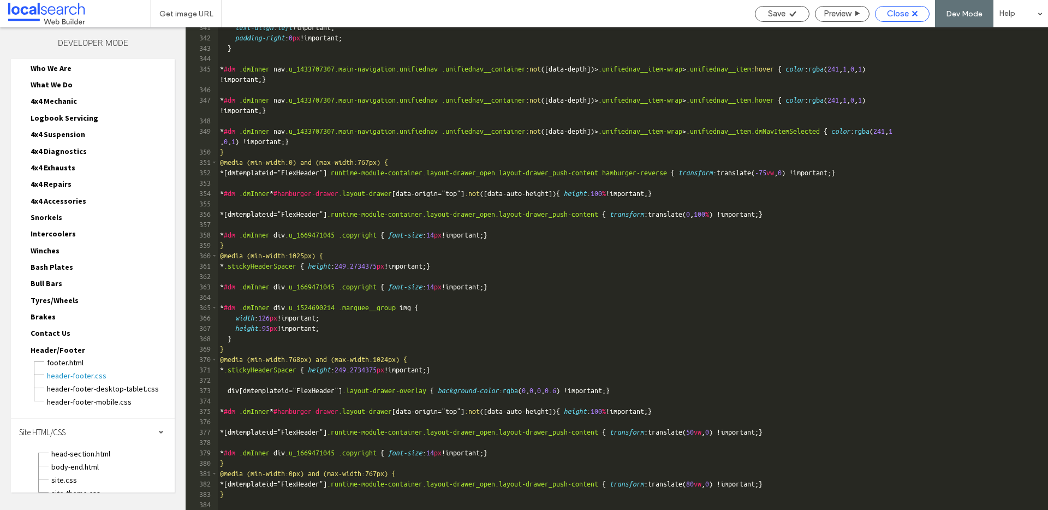
click at [920, 10] on div "Close" at bounding box center [901, 14] width 53 height 10
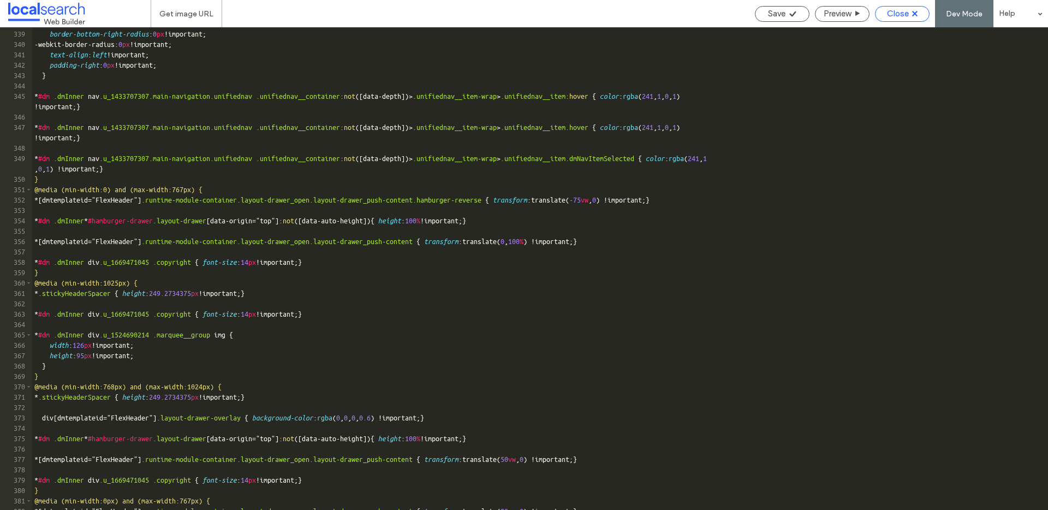
scroll to position [3679, 0]
